Goal: Information Seeking & Learning: Learn about a topic

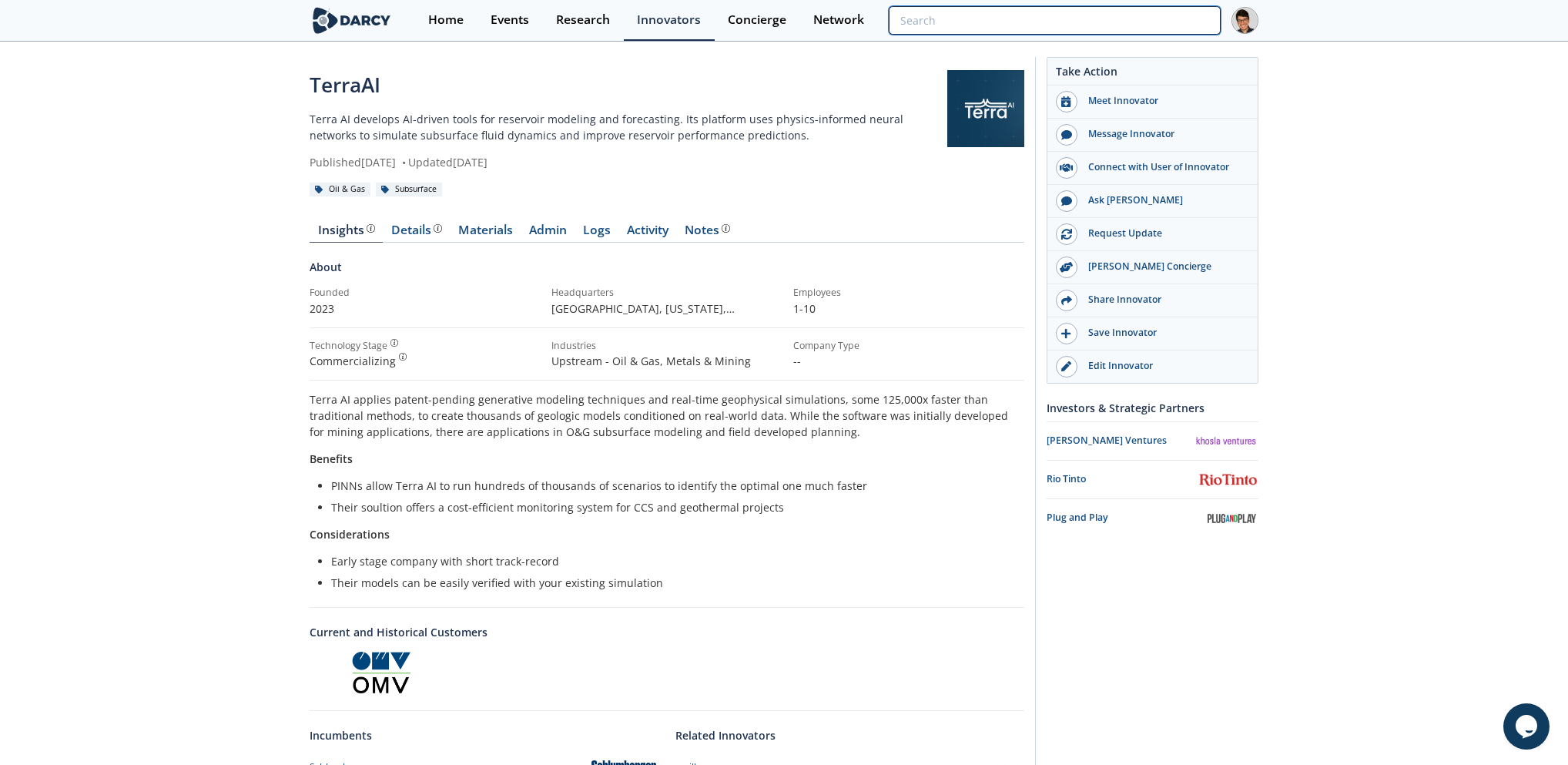
click at [1130, 22] on input "search" at bounding box center [1054, 20] width 332 height 28
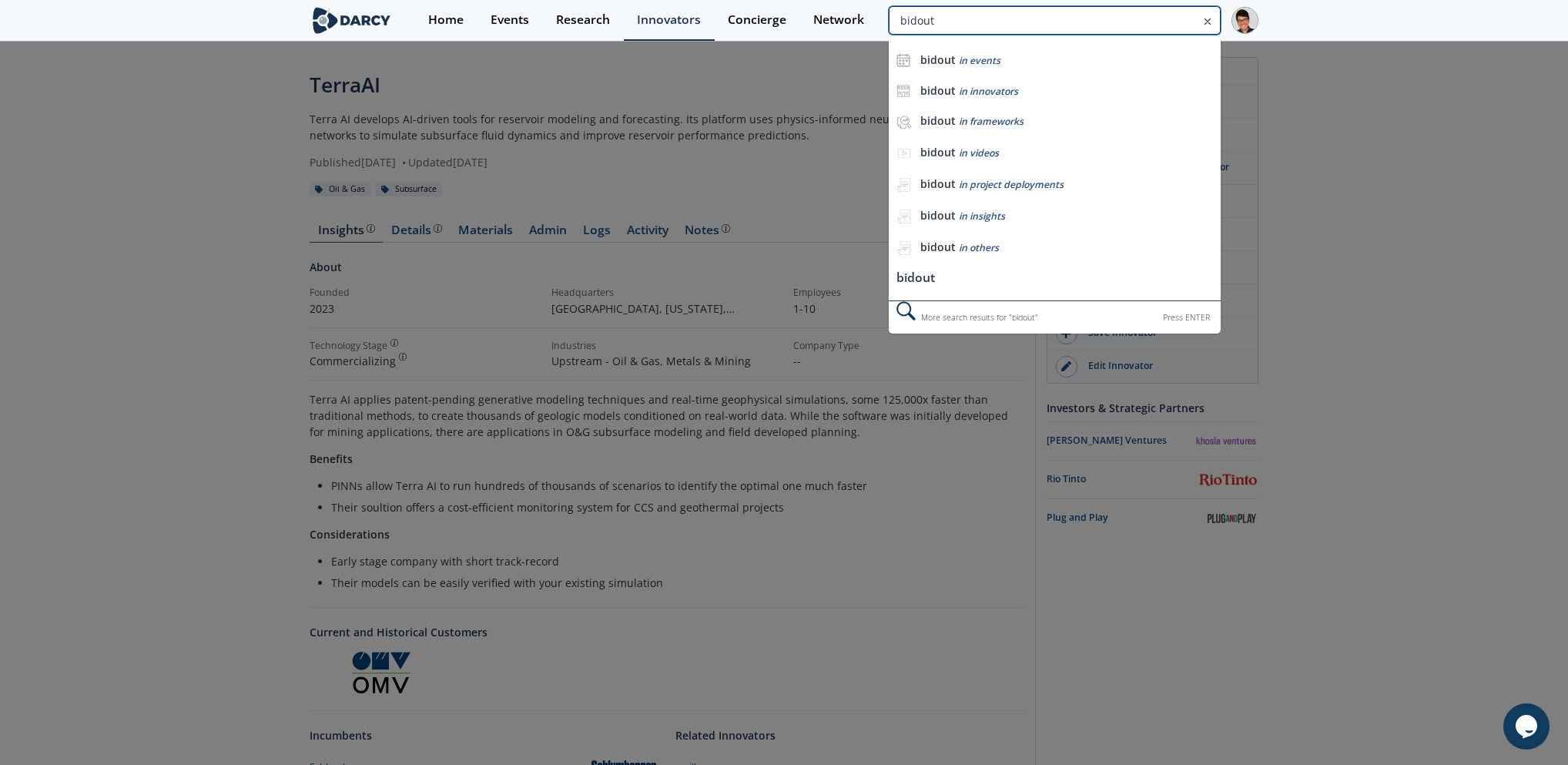
type input "bidout"
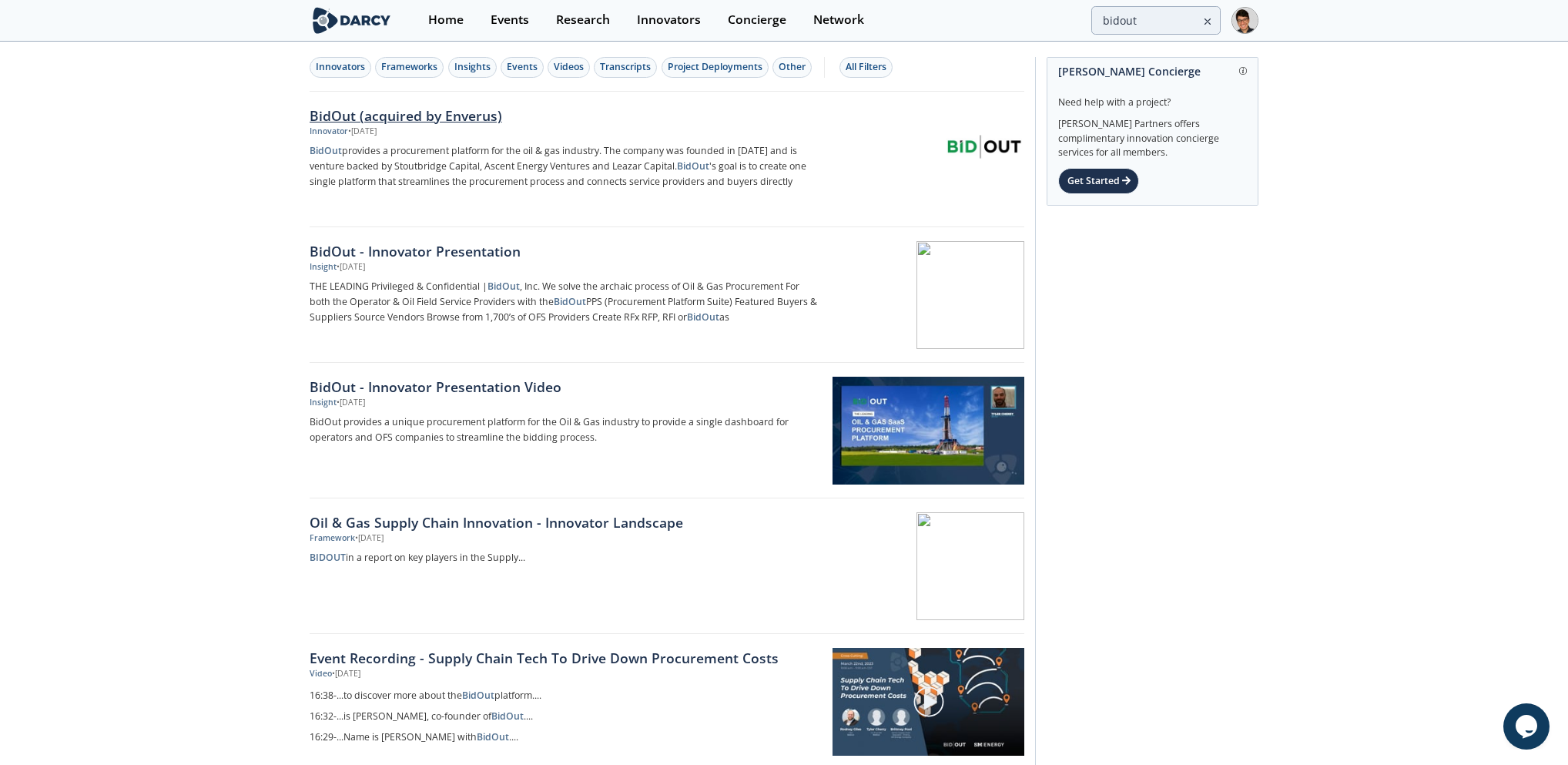
click at [387, 114] on div "BidOut (acquired by Enverus)" at bounding box center [565, 116] width 510 height 20
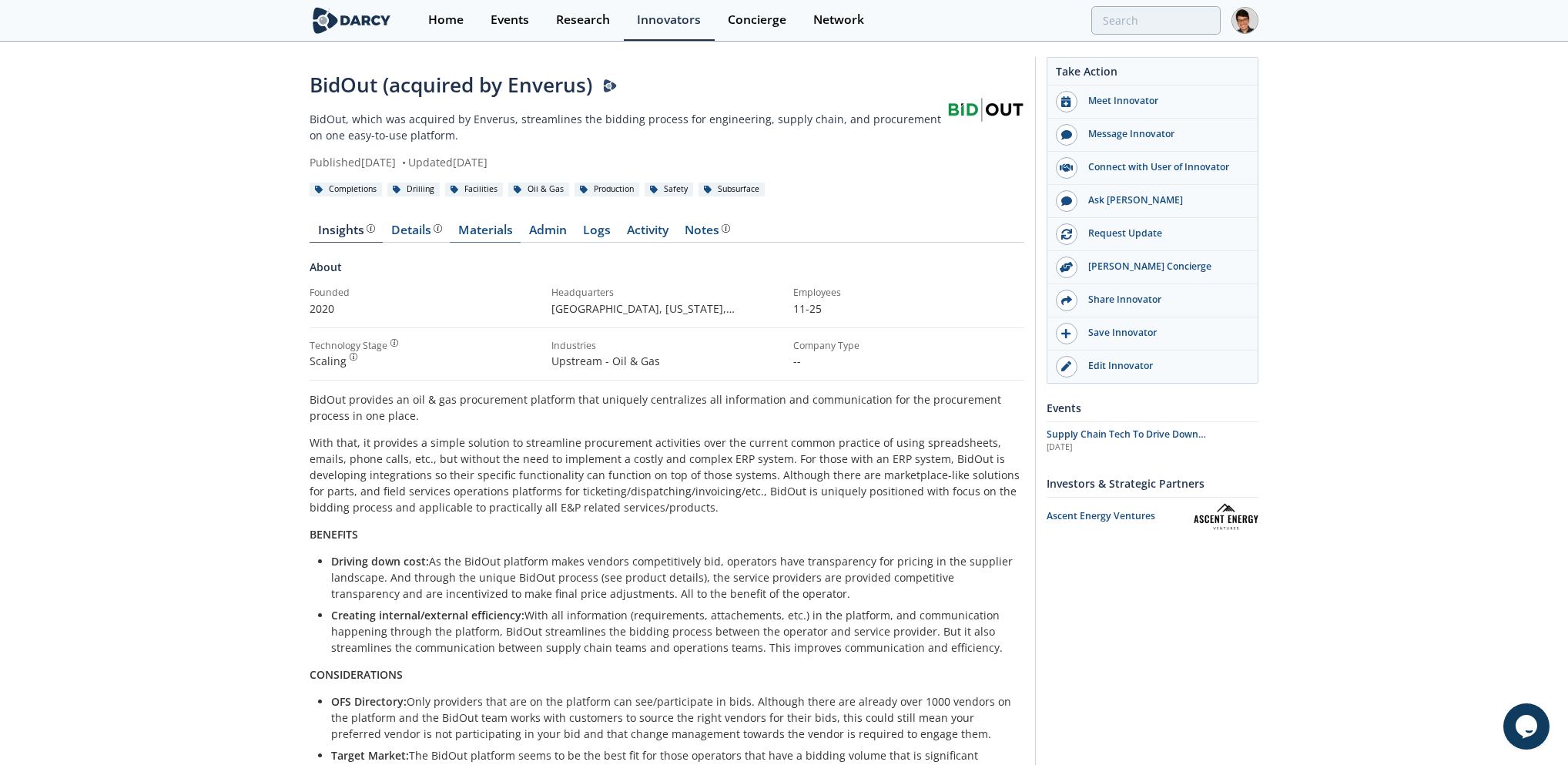
click at [489, 225] on link "Materials" at bounding box center [485, 234] width 71 height 19
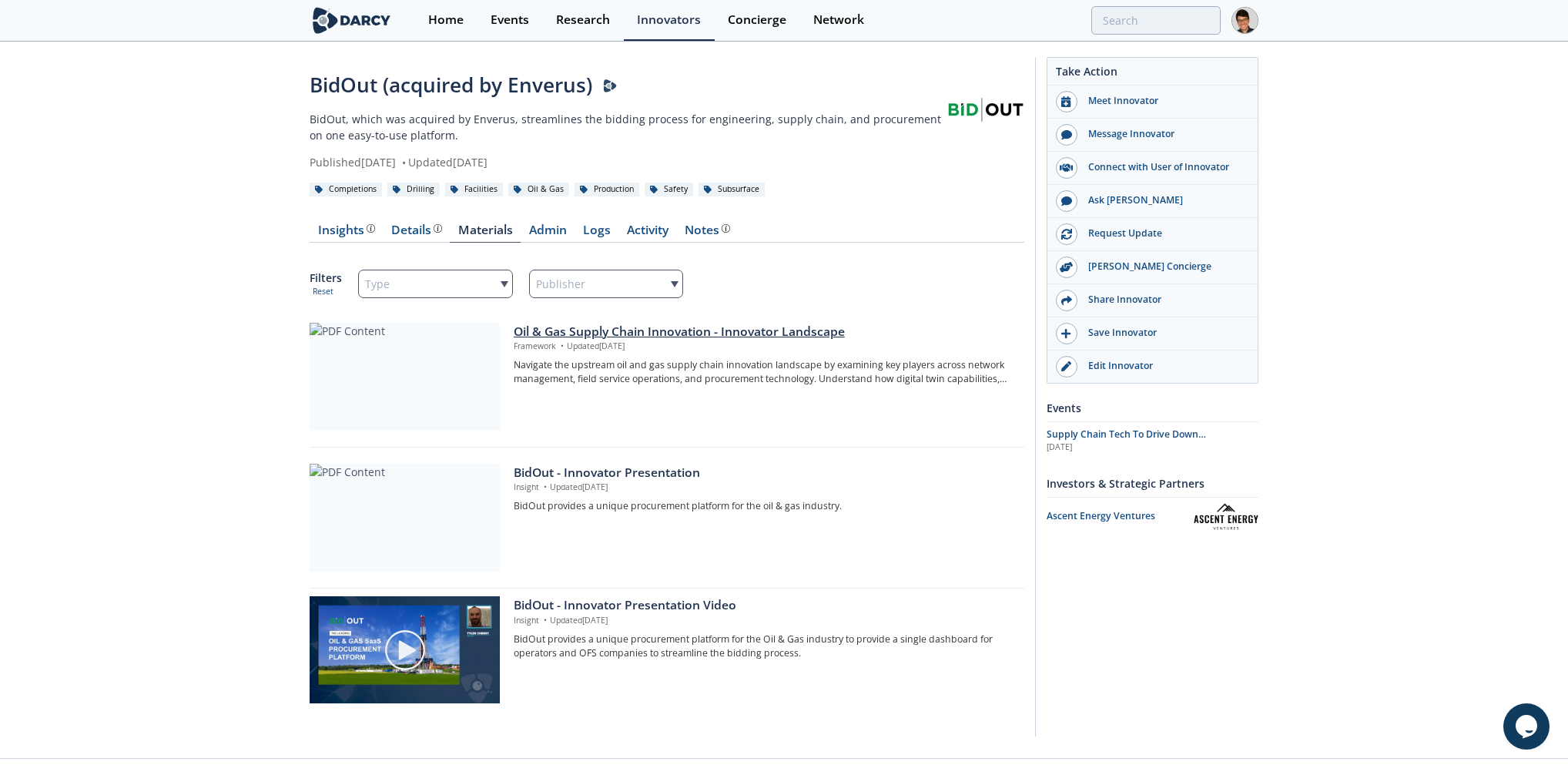
click at [424, 399] on div at bounding box center [405, 376] width 190 height 107
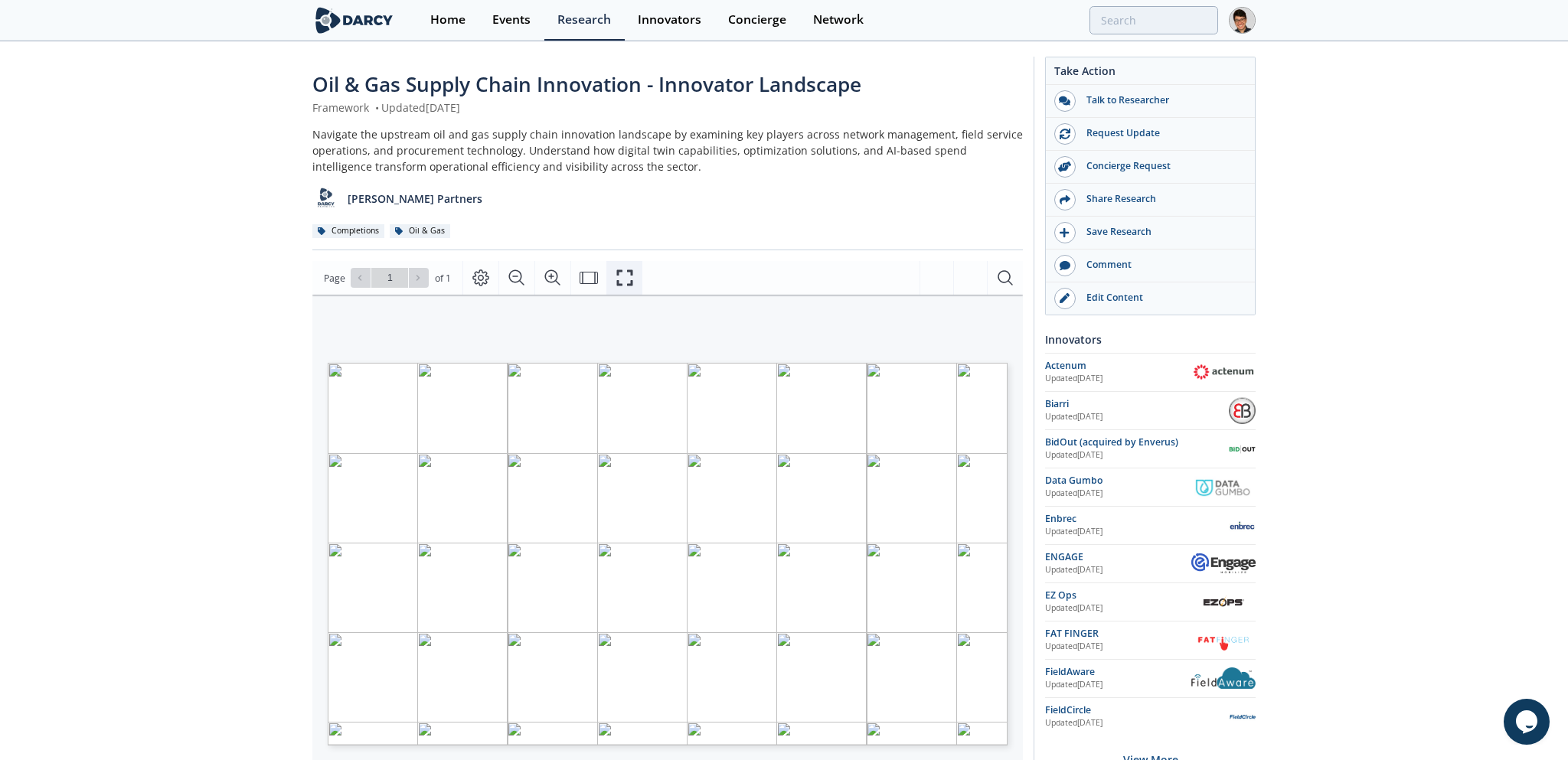
click at [628, 270] on icon "Fullscreen" at bounding box center [624, 278] width 16 height 16
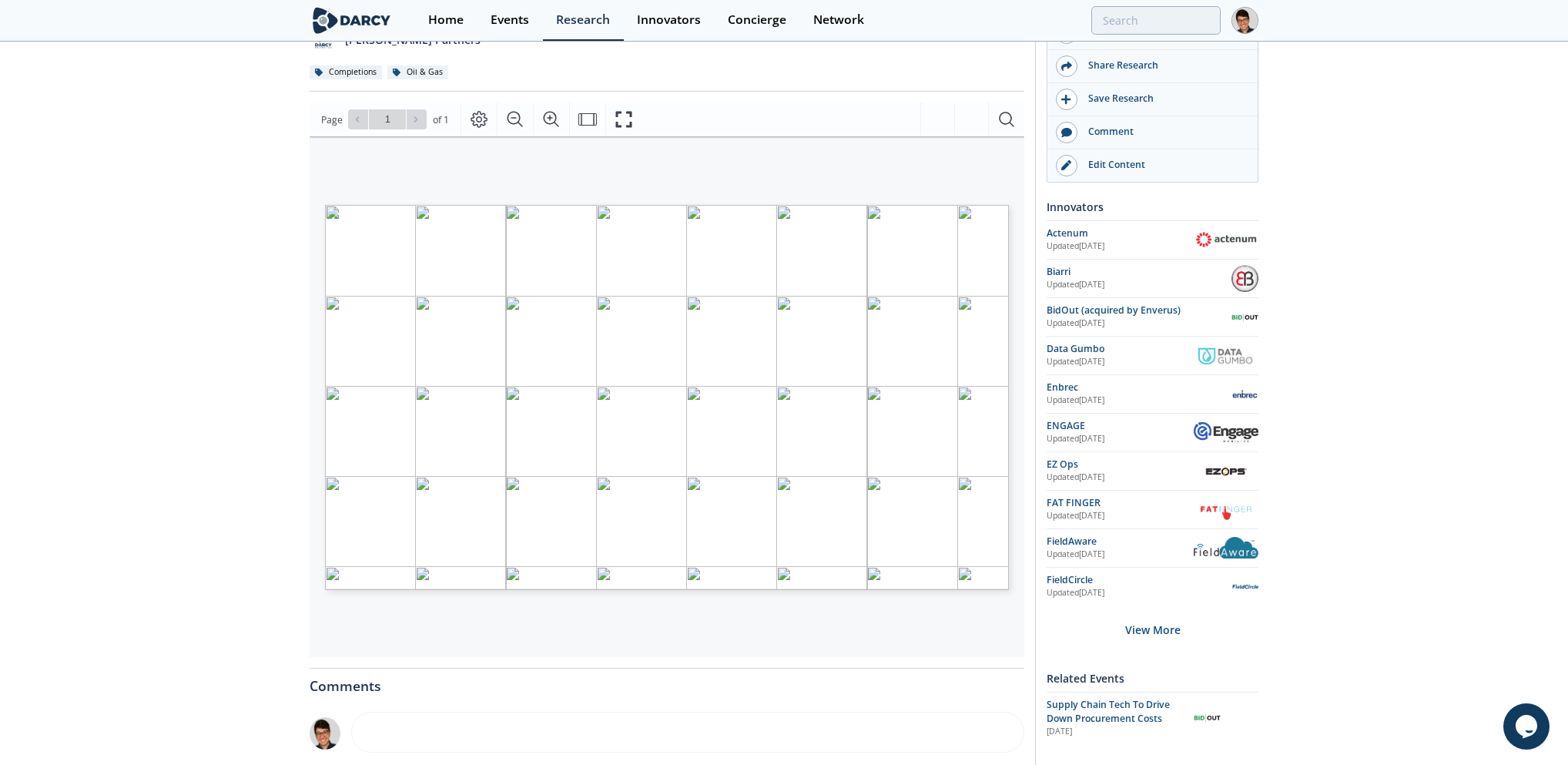
scroll to position [321, 0]
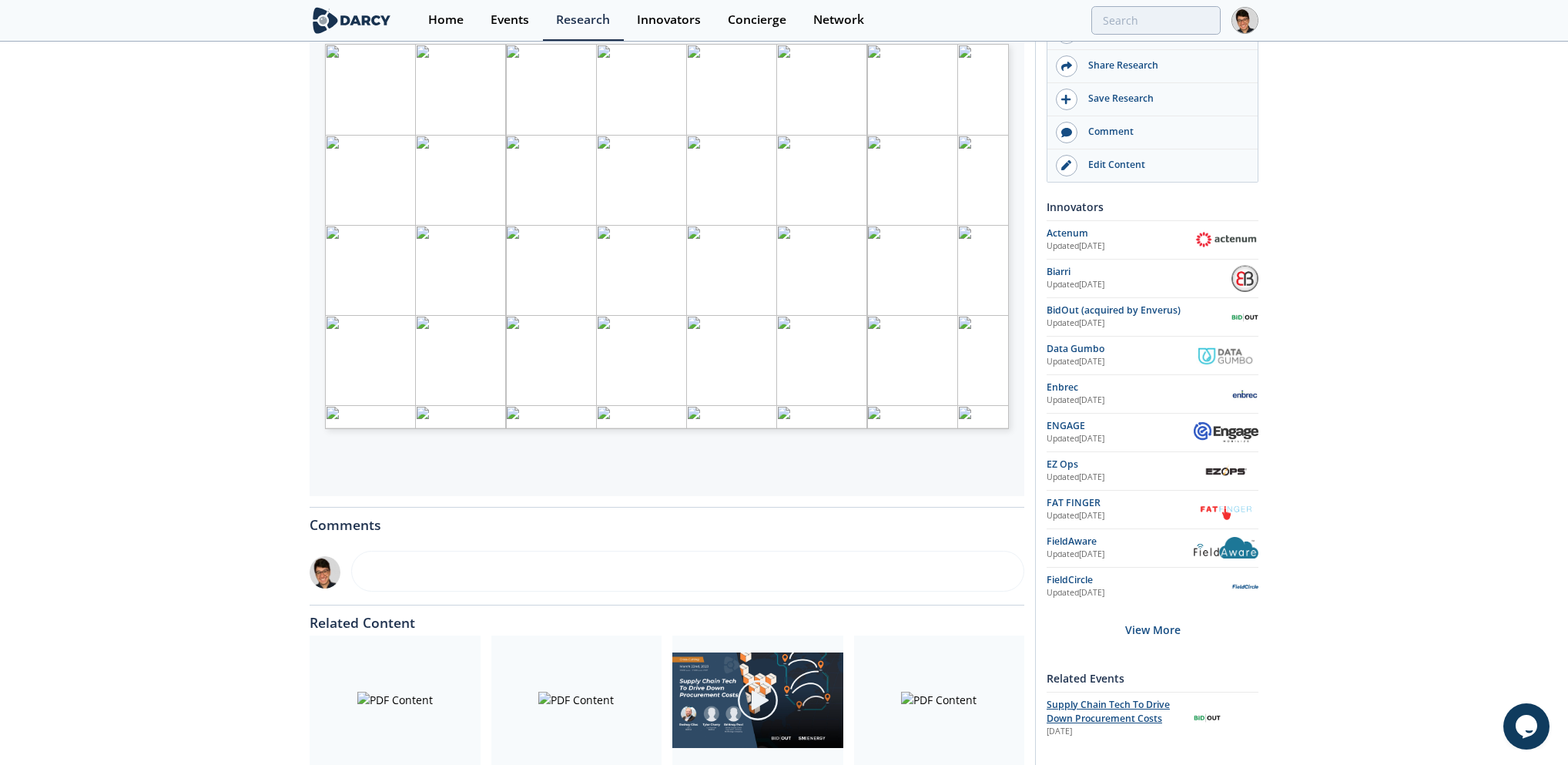
click at [1139, 721] on span "Supply Chain Tech To Drive Down Procurement Costs" at bounding box center [1108, 711] width 123 height 27
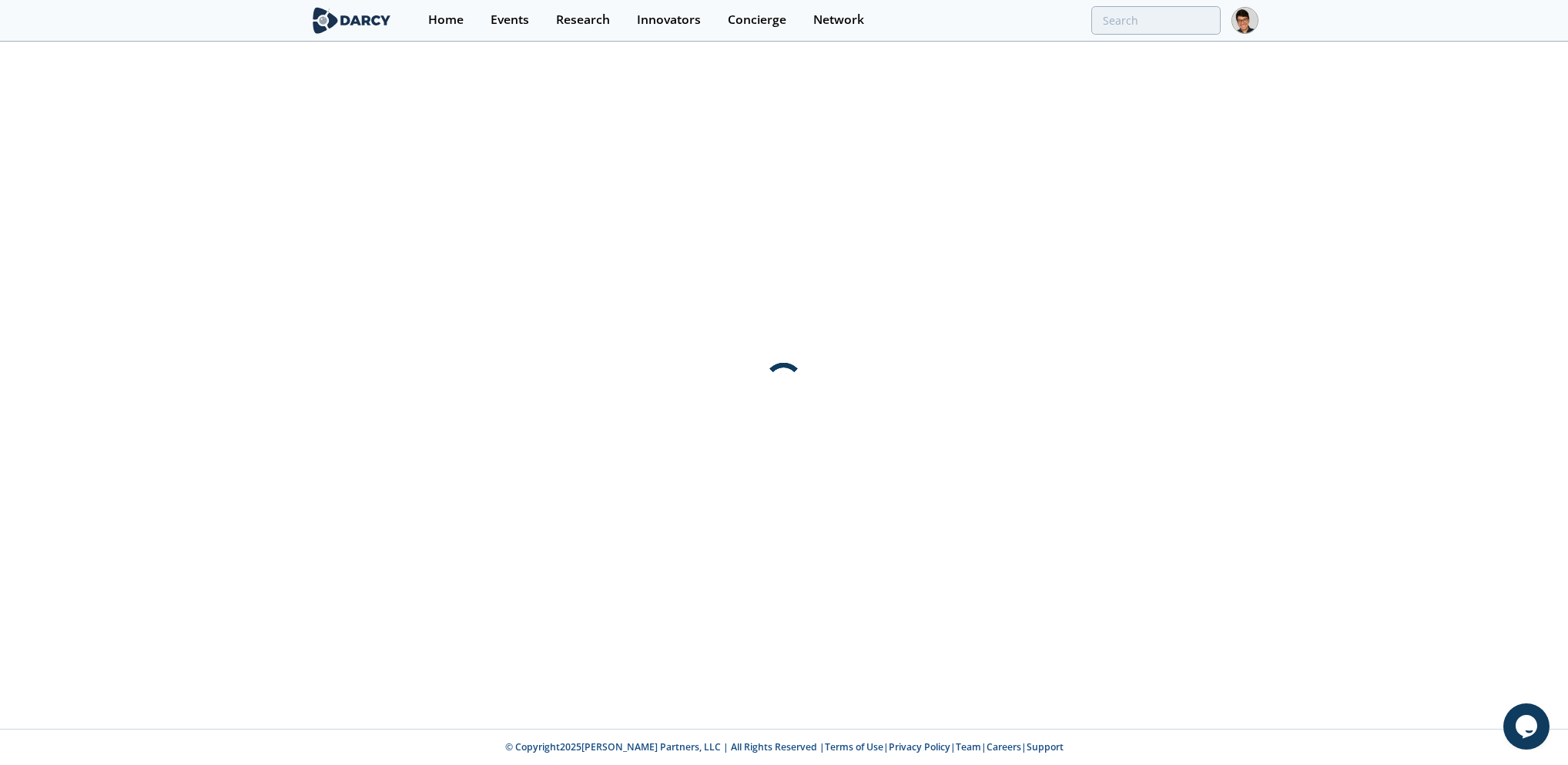
scroll to position [0, 0]
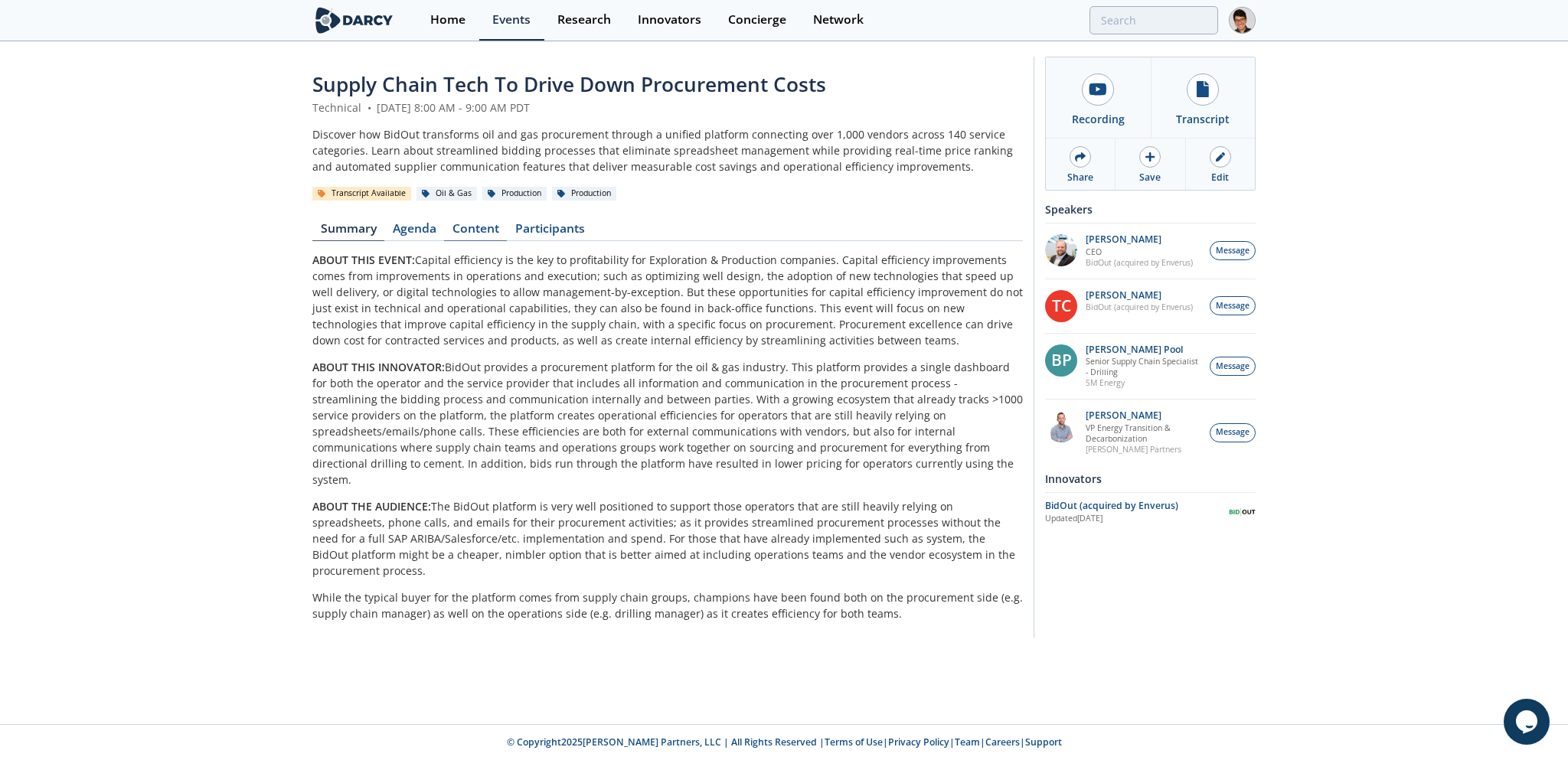
click at [473, 231] on link "Content" at bounding box center [475, 232] width 63 height 19
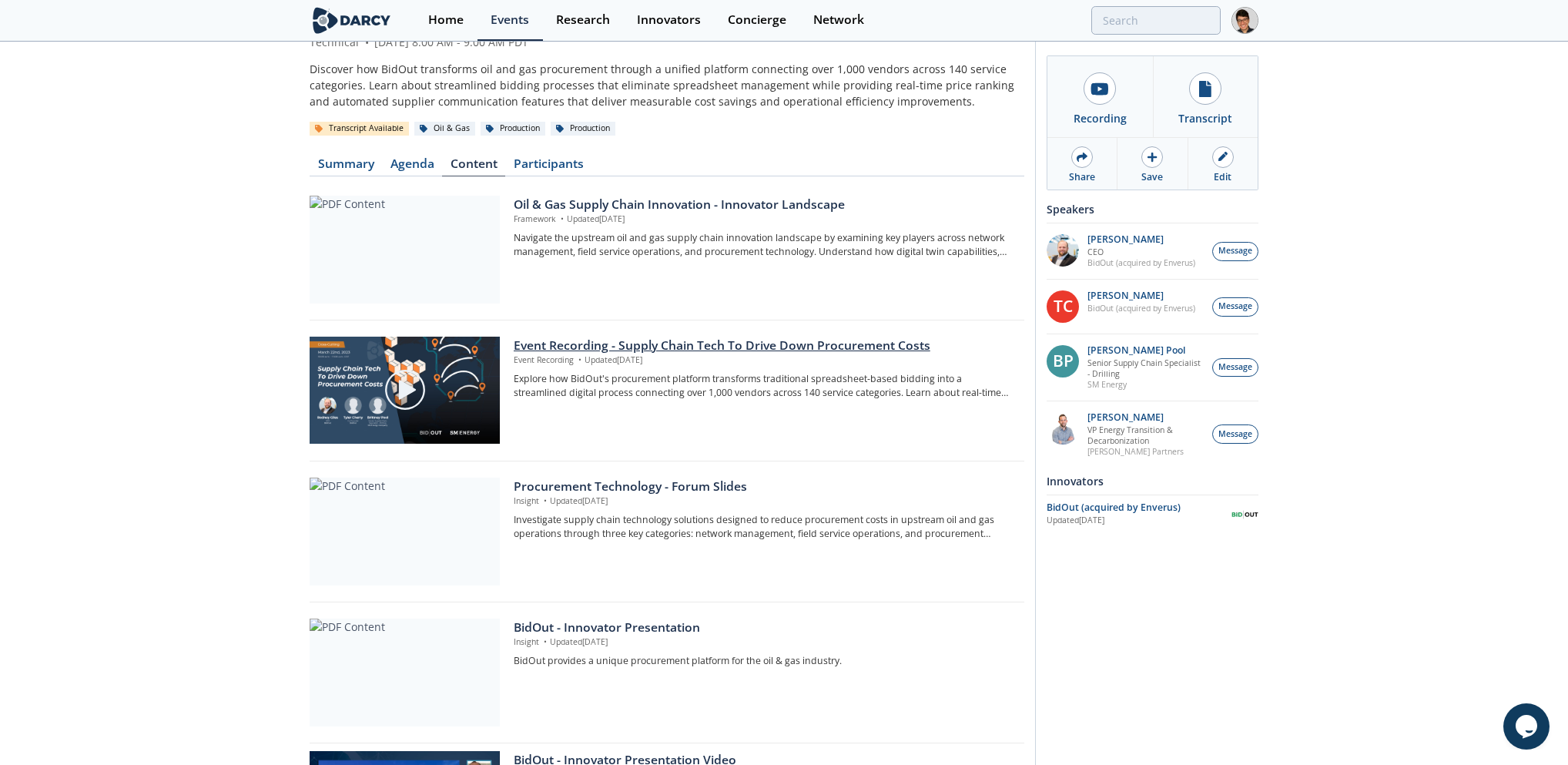
scroll to position [13, 0]
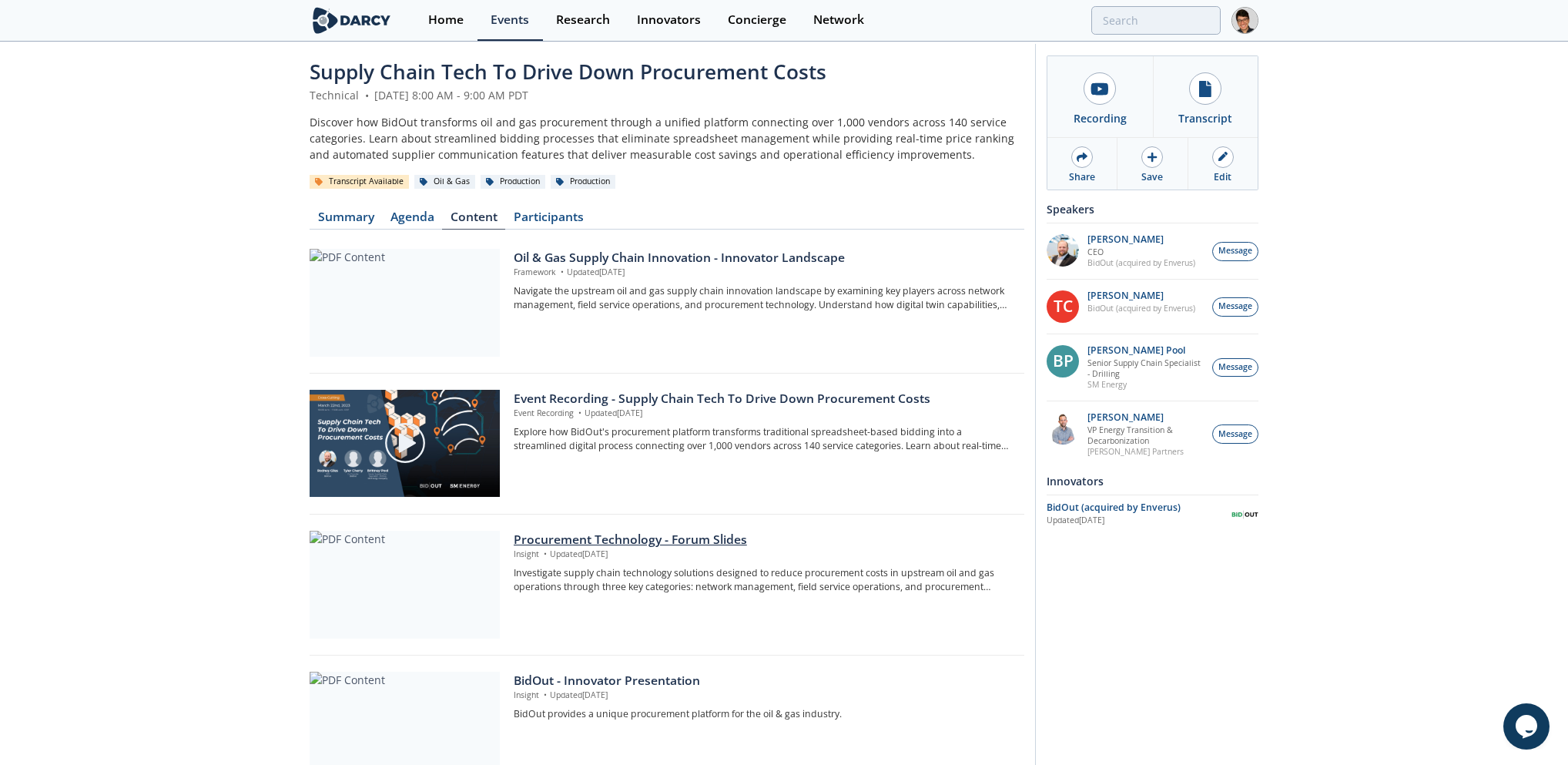
click at [621, 540] on div "Procurement Technology - Forum Slides" at bounding box center [763, 540] width 500 height 19
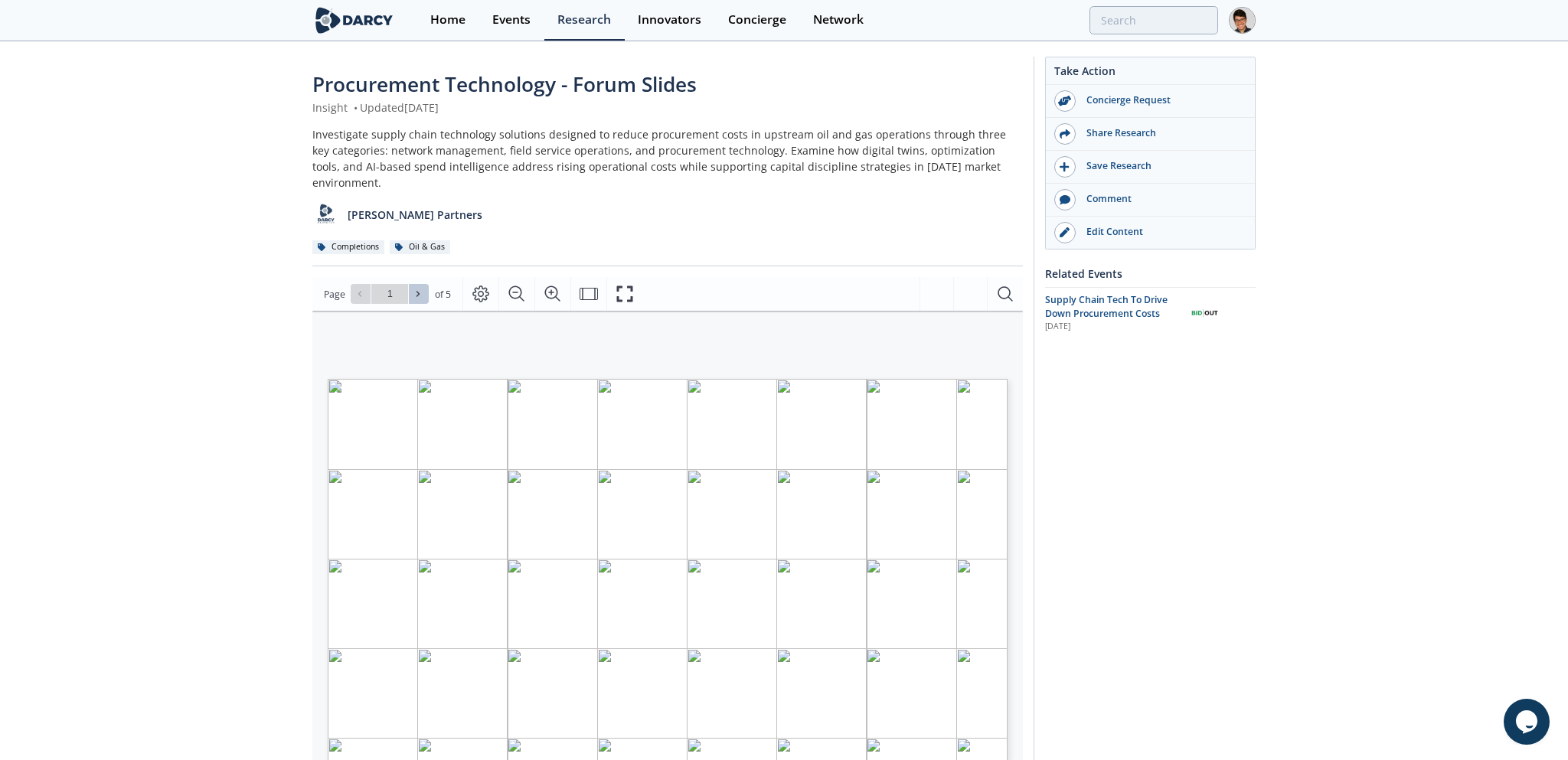
click at [424, 288] on span at bounding box center [419, 294] width 11 height 11
click at [368, 284] on button at bounding box center [361, 294] width 20 height 20
click at [427, 284] on button at bounding box center [419, 294] width 20 height 20
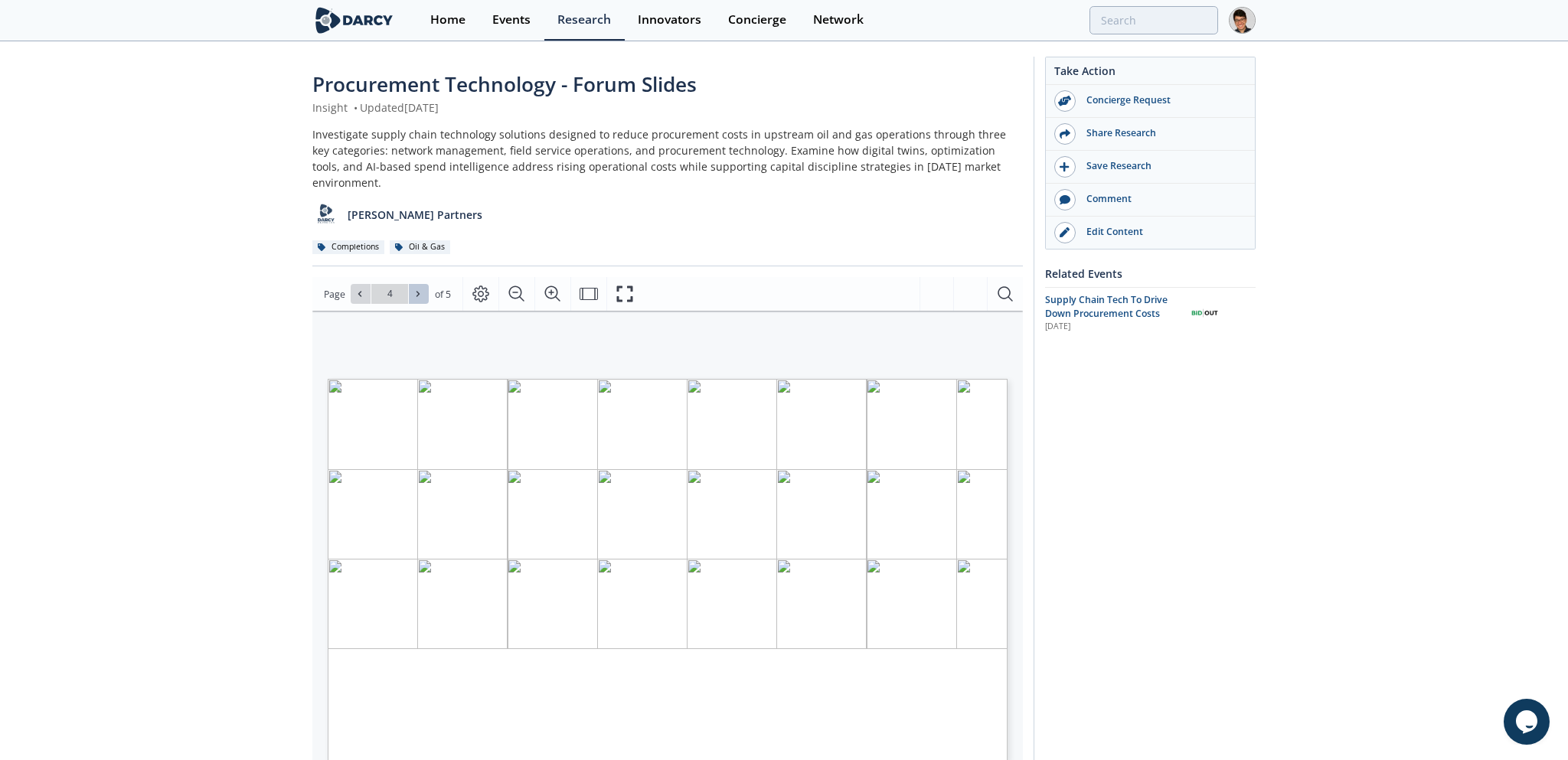
click at [427, 284] on button at bounding box center [419, 294] width 20 height 20
click at [360, 292] on icon at bounding box center [359, 294] width 3 height 5
click at [416, 289] on icon at bounding box center [418, 294] width 9 height 9
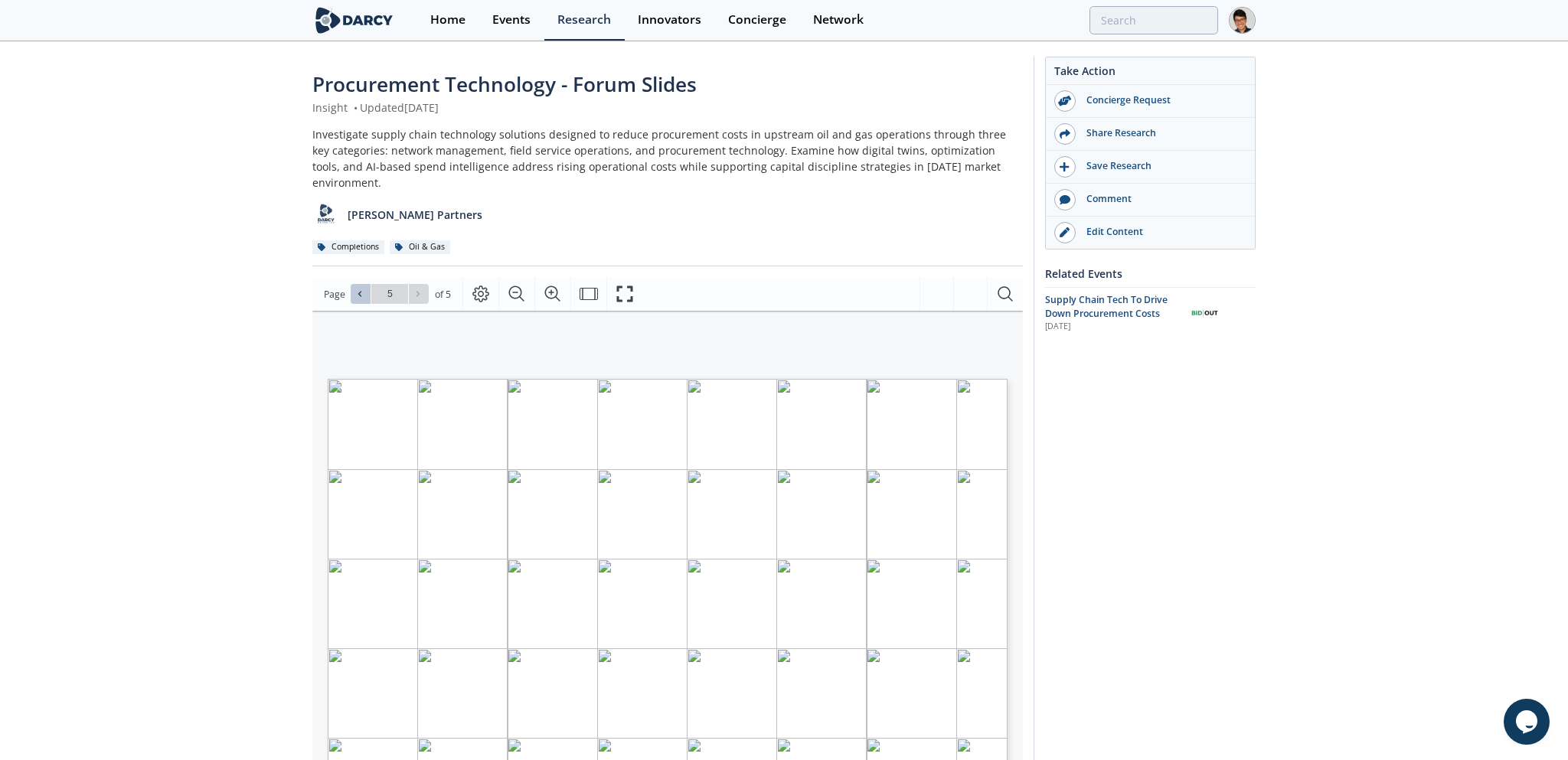
click at [367, 284] on button at bounding box center [361, 294] width 20 height 20
click at [424, 288] on span at bounding box center [419, 294] width 11 height 11
click at [427, 284] on button at bounding box center [419, 294] width 20 height 20
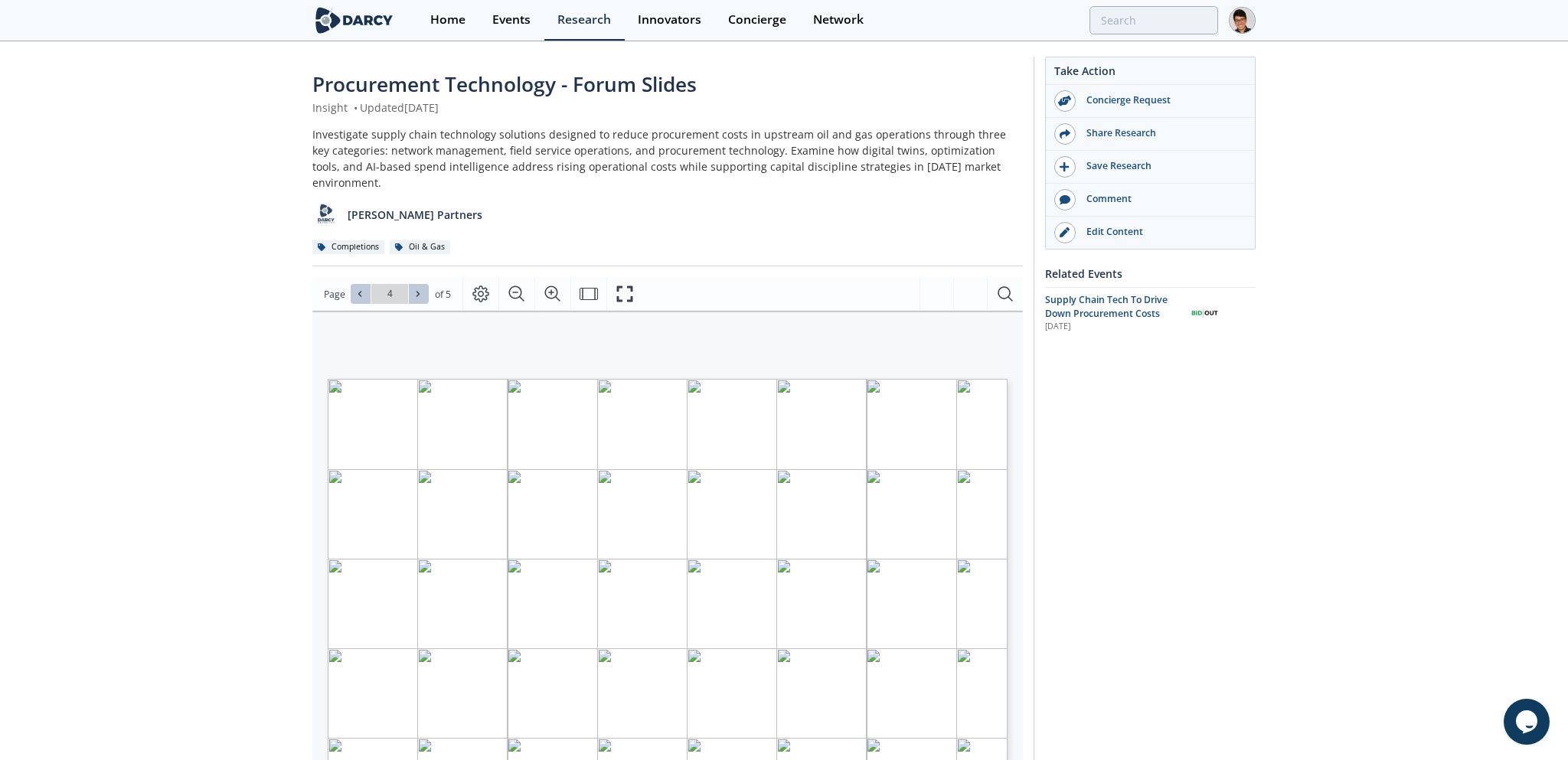
click at [412, 284] on button at bounding box center [419, 294] width 20 height 20
click at [359, 292] on icon at bounding box center [359, 294] width 3 height 5
type input "4"
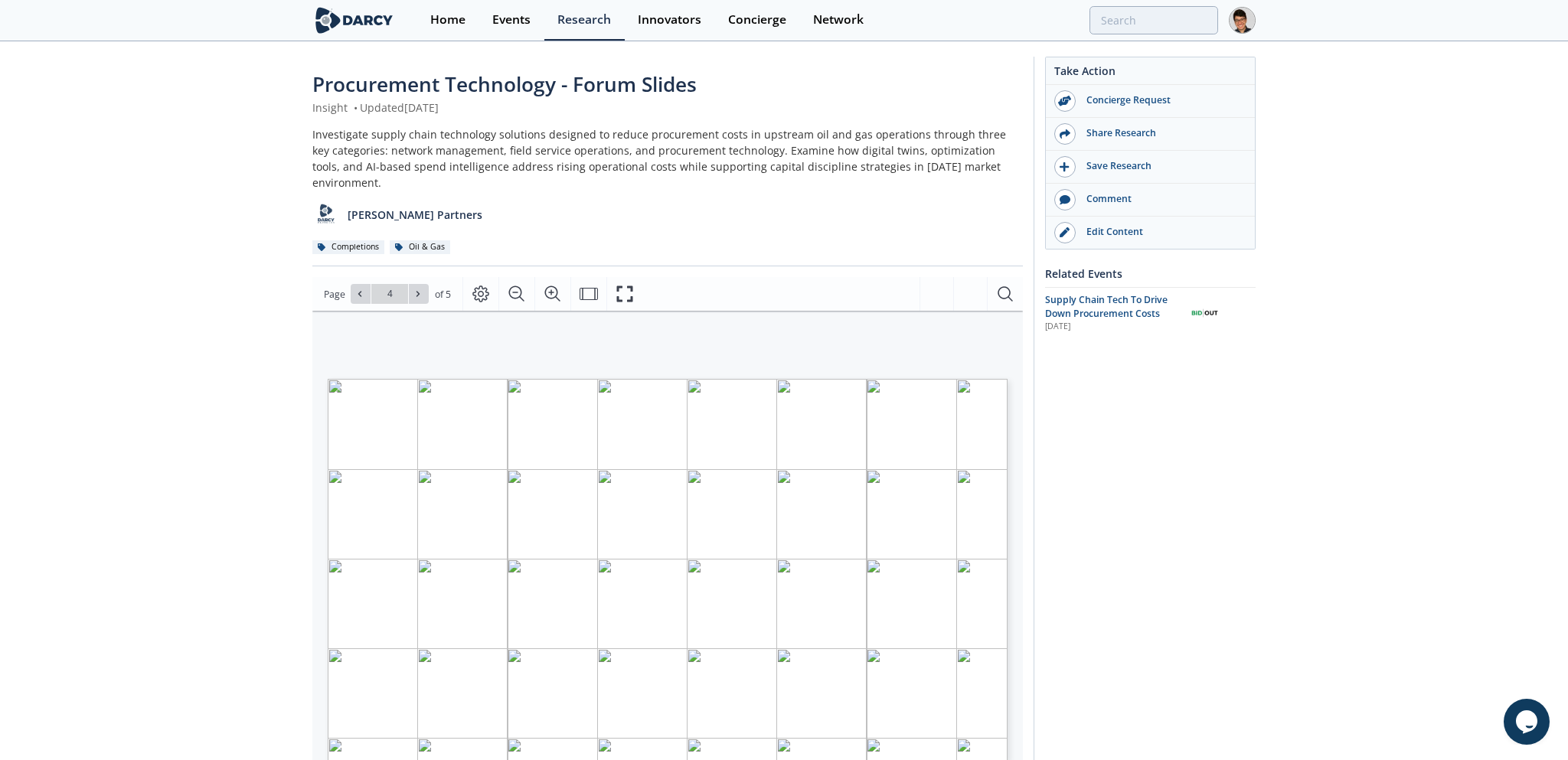
click at [624, 285] on icon "Fullscreen" at bounding box center [625, 294] width 19 height 19
